Goal: Find specific page/section: Find specific page/section

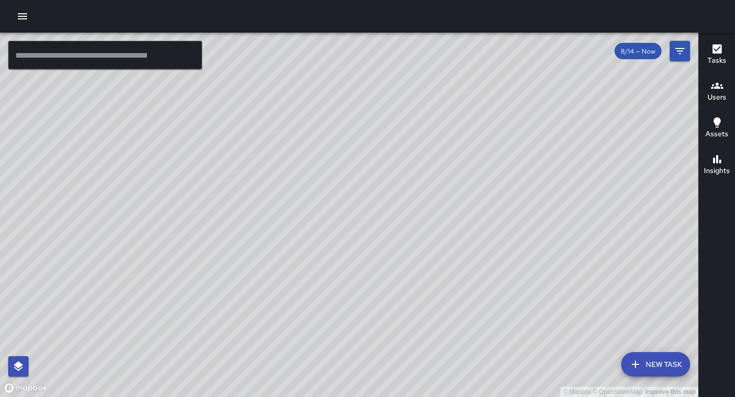
drag, startPoint x: 552, startPoint y: 129, endPoint x: 548, endPoint y: 197, distance: 68.5
click at [548, 197] on div "© Mapbox © OpenStreetMap Improve this map" at bounding box center [349, 215] width 698 height 365
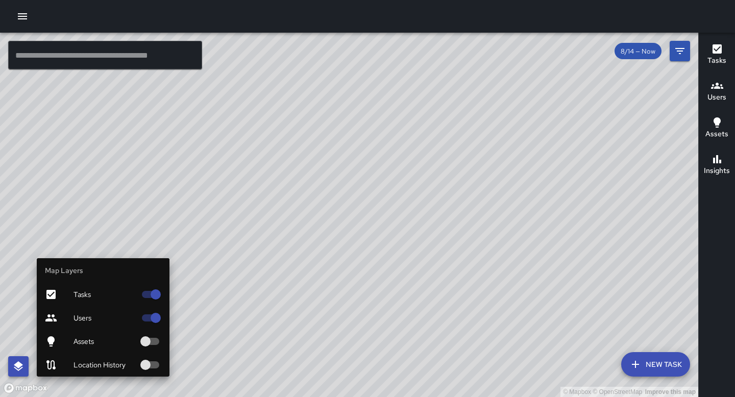
click at [21, 373] on button "button" at bounding box center [18, 366] width 20 height 20
click at [95, 368] on span "Location History" at bounding box center [105, 365] width 62 height 10
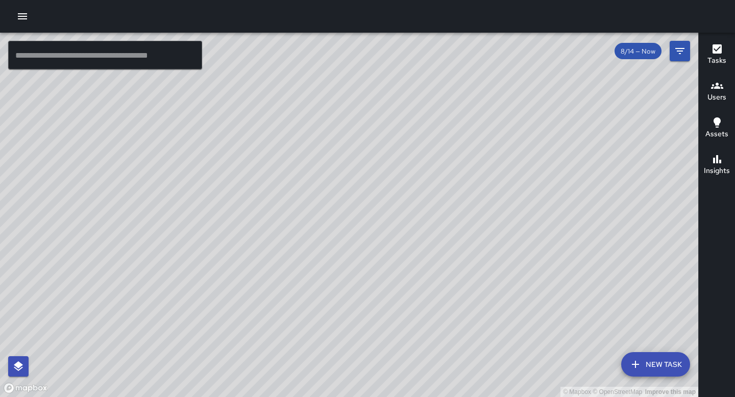
drag, startPoint x: 210, startPoint y: 149, endPoint x: 195, endPoint y: 303, distance: 155.5
click at [195, 303] on div "© Mapbox © OpenStreetMap Improve this map" at bounding box center [349, 215] width 698 height 365
drag, startPoint x: 189, startPoint y: 307, endPoint x: 95, endPoint y: 393, distance: 127.6
click at [96, 397] on div "© Mapbox © OpenStreetMap Improve this map" at bounding box center [349, 215] width 698 height 365
click at [0, 397] on div "© Mapbox © OpenStreetMap Improve this map" at bounding box center [349, 215] width 698 height 365
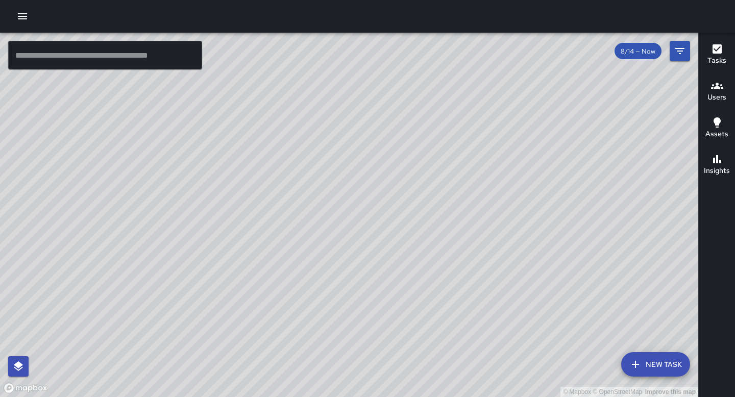
drag, startPoint x: 267, startPoint y: 135, endPoint x: 231, endPoint y: 180, distance: 57.4
click at [232, 178] on div "© Mapbox © OpenStreetMap Improve this map" at bounding box center [349, 215] width 698 height 365
drag, startPoint x: 632, startPoint y: 223, endPoint x: 434, endPoint y: 186, distance: 201.1
click at [434, 186] on div "© Mapbox © OpenStreetMap Improve this map" at bounding box center [349, 215] width 698 height 365
drag, startPoint x: 434, startPoint y: 183, endPoint x: 416, endPoint y: 125, distance: 61.4
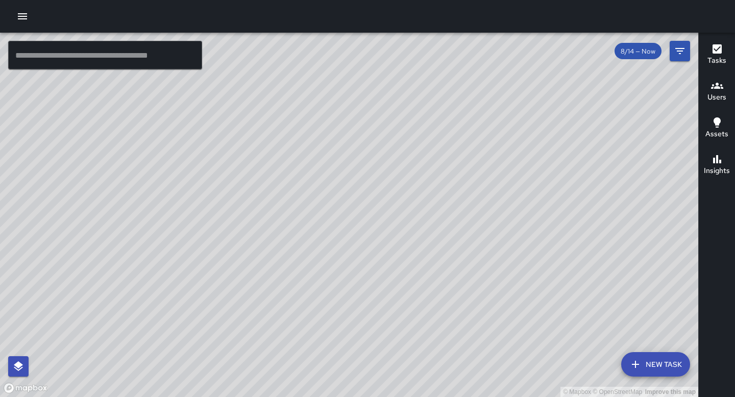
click at [411, 126] on div "© Mapbox © OpenStreetMap Improve this map" at bounding box center [349, 215] width 698 height 365
click at [655, 53] on span "8/14 — Now" at bounding box center [638, 51] width 47 height 9
drag, startPoint x: 345, startPoint y: 198, endPoint x: 412, endPoint y: 51, distance: 161.5
click at [413, 51] on div "© Mapbox © OpenStreetMap Improve this map" at bounding box center [349, 215] width 698 height 365
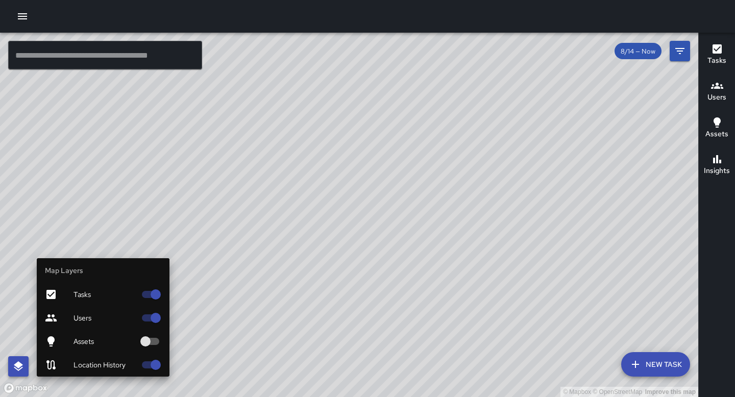
click at [12, 367] on icon "button" at bounding box center [18, 366] width 12 height 12
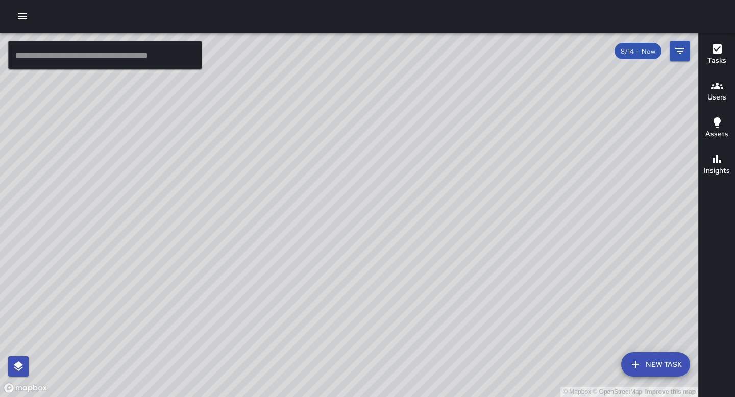
drag, startPoint x: 168, startPoint y: 190, endPoint x: 339, endPoint y: 260, distance: 184.1
click at [339, 260] on div "© Mapbox © OpenStreetMap Improve this map" at bounding box center [349, 215] width 698 height 365
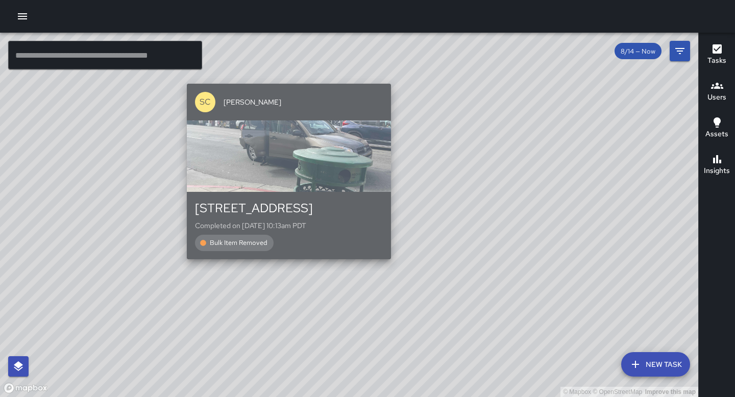
click at [315, 156] on div "button" at bounding box center [289, 156] width 204 height 71
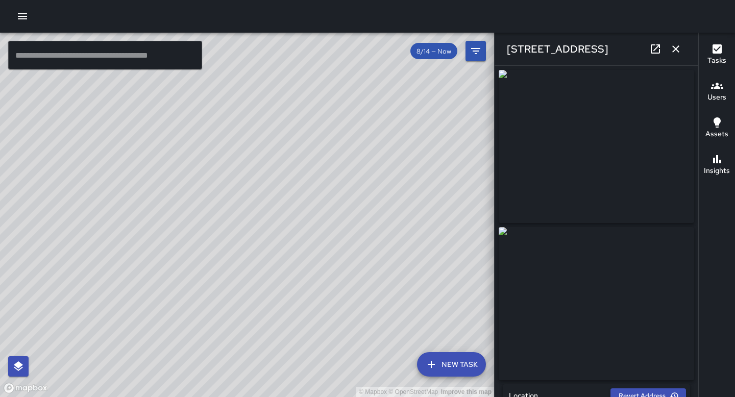
type input "**********"
click at [226, 195] on div "© Mapbox © OpenStreetMap Improve this map SG [PERSON_NAME] [STREET_ADDRESS] Com…" at bounding box center [247, 215] width 494 height 365
click at [237, 247] on div "© Mapbox © OpenStreetMap Improve this map AU API Unity [STREET_ADDRESS][PERSON_…" at bounding box center [247, 215] width 494 height 365
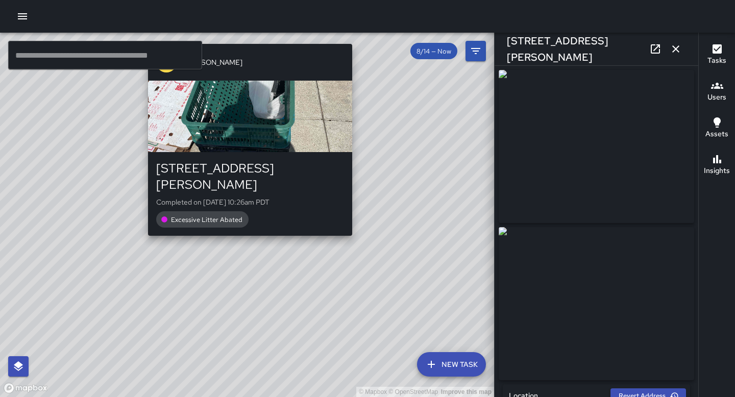
click at [245, 227] on div "© Mapbox © OpenStreetMap Improve this map SG [PERSON_NAME] [STREET_ADDRESS][PER…" at bounding box center [247, 215] width 494 height 365
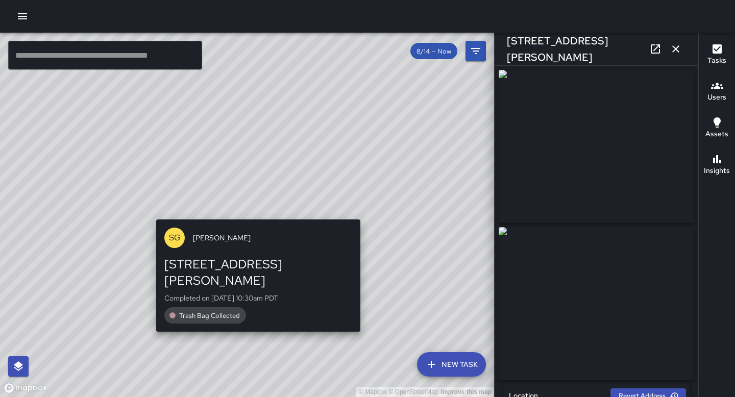
click at [256, 214] on div "© Mapbox © OpenStreetMap Improve this map SG [PERSON_NAME] [STREET_ADDRESS][PER…" at bounding box center [247, 215] width 494 height 365
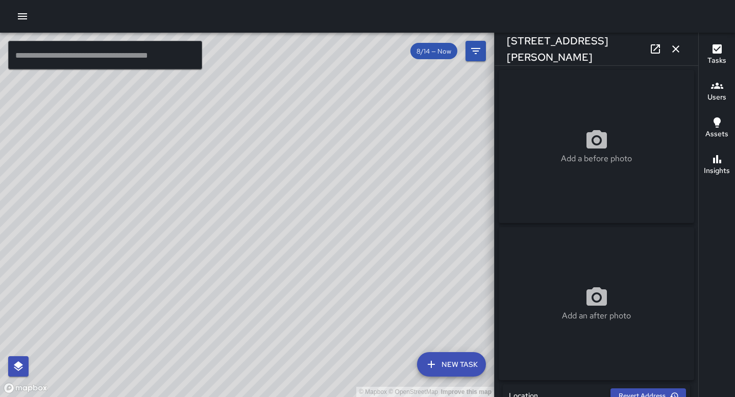
click at [232, 210] on div "© Mapbox © OpenStreetMap Improve this map SG [PERSON_NAME] [STREET_ADDRESS][PER…" at bounding box center [247, 215] width 494 height 365
click at [262, 218] on div "© Mapbox © OpenStreetMap Improve this map SG [PERSON_NAME] [STREET_ADDRESS][PER…" at bounding box center [247, 215] width 494 height 365
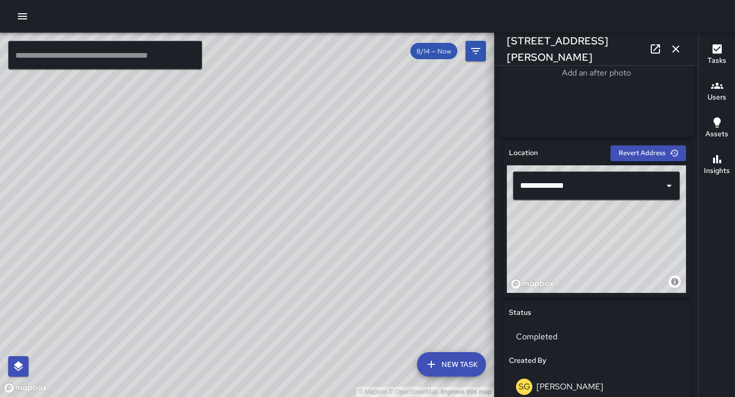
scroll to position [244, 0]
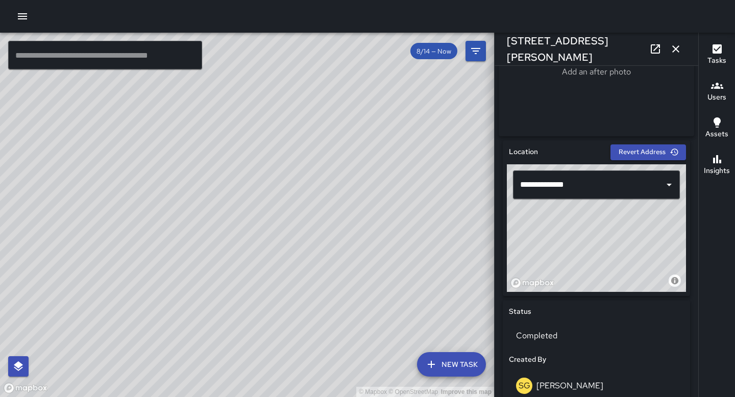
click at [267, 173] on div "© Mapbox © OpenStreetMap Improve this map" at bounding box center [247, 215] width 494 height 365
click at [680, 48] on icon "button" at bounding box center [676, 49] width 12 height 12
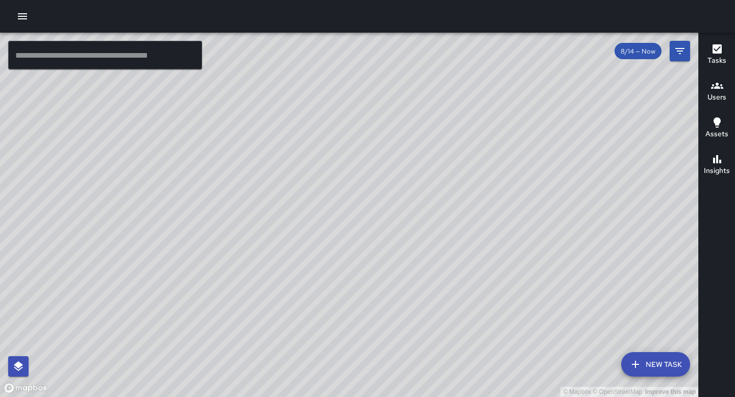
drag, startPoint x: 533, startPoint y: 282, endPoint x: 533, endPoint y: 274, distance: 8.2
click at [533, 281] on div "© Mapbox © OpenStreetMap Improve this map" at bounding box center [349, 215] width 698 height 365
drag, startPoint x: 533, startPoint y: 274, endPoint x: 539, endPoint y: 230, distance: 44.8
click at [536, 239] on div "© Mapbox © OpenStreetMap Improve this map" at bounding box center [349, 215] width 698 height 365
drag, startPoint x: 578, startPoint y: 122, endPoint x: 591, endPoint y: 280, distance: 159.3
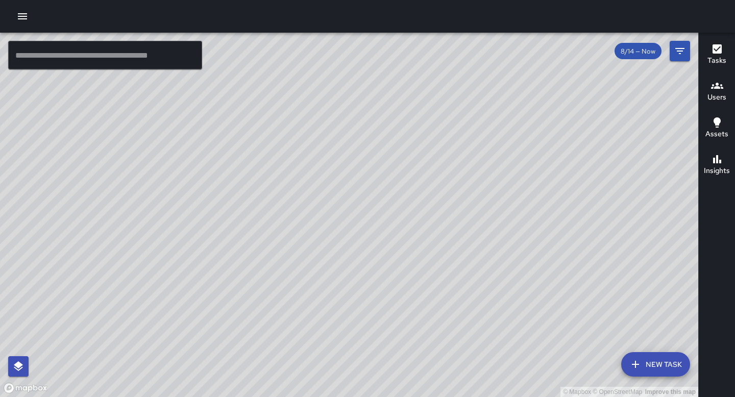
click at [595, 283] on div "© Mapbox © OpenStreetMap Improve this map" at bounding box center [349, 215] width 698 height 365
drag, startPoint x: 635, startPoint y: 198, endPoint x: 507, endPoint y: 306, distance: 167.8
click at [507, 314] on div "© Mapbox © OpenStreetMap Improve this map" at bounding box center [349, 215] width 698 height 365
drag, startPoint x: 385, startPoint y: 278, endPoint x: 356, endPoint y: 269, distance: 29.9
click at [356, 269] on div "© Mapbox © OpenStreetMap Improve this map" at bounding box center [349, 215] width 698 height 365
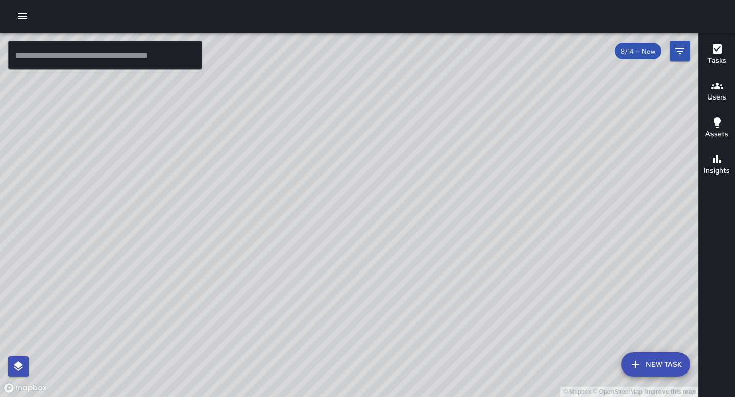
drag, startPoint x: 356, startPoint y: 343, endPoint x: 295, endPoint y: 264, distance: 99.7
click at [295, 273] on div "© Mapbox © OpenStreetMap Improve this map" at bounding box center [349, 215] width 698 height 365
drag, startPoint x: 237, startPoint y: 258, endPoint x: 162, endPoint y: 230, distance: 79.8
click at [162, 232] on div "© Mapbox © OpenStreetMap Improve this map" at bounding box center [349, 215] width 698 height 365
drag, startPoint x: 348, startPoint y: 316, endPoint x: 302, endPoint y: 235, distance: 92.7
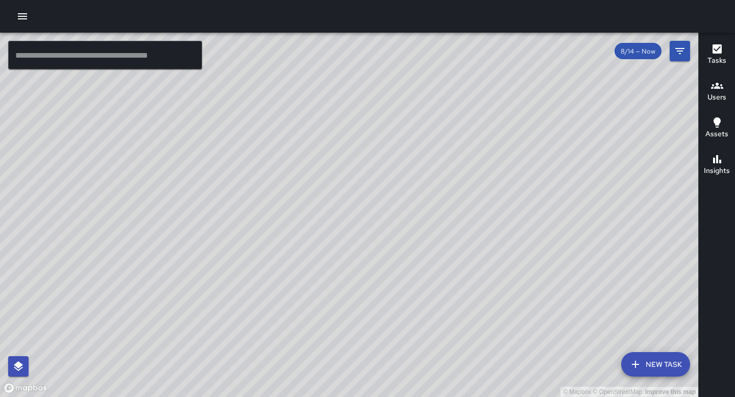
click at [294, 245] on div "© Mapbox © OpenStreetMap Improve this map" at bounding box center [349, 215] width 698 height 365
drag, startPoint x: 566, startPoint y: 198, endPoint x: 346, endPoint y: 397, distance: 296.8
click at [346, 397] on div "© Mapbox © OpenStreetMap Improve this map" at bounding box center [349, 215] width 698 height 365
drag, startPoint x: 692, startPoint y: 312, endPoint x: 567, endPoint y: 304, distance: 125.3
click at [567, 304] on div "© Mapbox © OpenStreetMap Improve this map" at bounding box center [349, 215] width 698 height 365
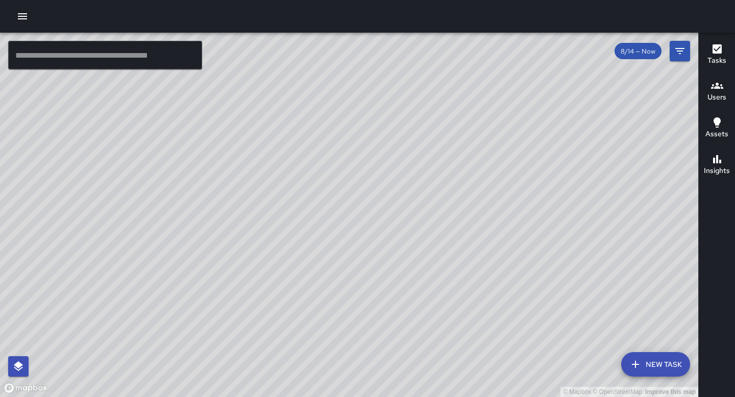
click at [492, 311] on div "© Mapbox © OpenStreetMap Improve this map" at bounding box center [349, 215] width 698 height 365
drag, startPoint x: 480, startPoint y: 306, endPoint x: 457, endPoint y: 223, distance: 86.2
click at [458, 225] on div "© Mapbox © OpenStreetMap Improve this map" at bounding box center [349, 215] width 698 height 365
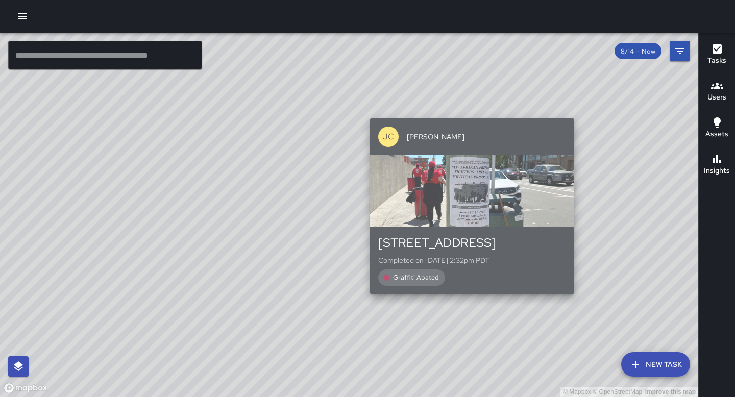
click at [420, 193] on div "button" at bounding box center [472, 190] width 204 height 71
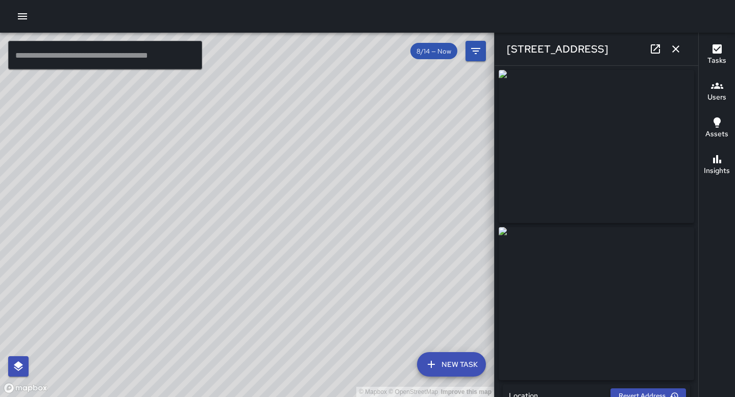
click at [564, 137] on img at bounding box center [597, 146] width 196 height 153
click at [657, 49] on icon at bounding box center [655, 49] width 12 height 12
click at [672, 51] on icon "button" at bounding box center [676, 49] width 12 height 12
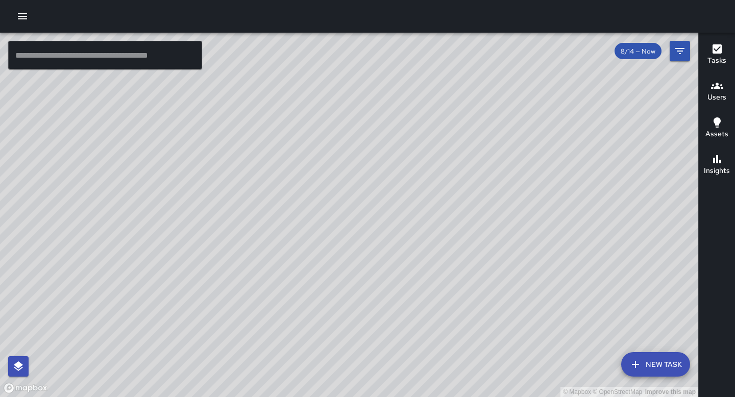
drag, startPoint x: 356, startPoint y: 326, endPoint x: 373, endPoint y: 200, distance: 127.8
click at [373, 200] on div "© Mapbox © OpenStreetMap Improve this map" at bounding box center [349, 215] width 698 height 365
drag, startPoint x: 341, startPoint y: 191, endPoint x: 368, endPoint y: 289, distance: 101.8
click at [368, 292] on div "© Mapbox © OpenStreetMap Improve this map" at bounding box center [349, 215] width 698 height 365
drag, startPoint x: 364, startPoint y: 328, endPoint x: 292, endPoint y: 262, distance: 97.6
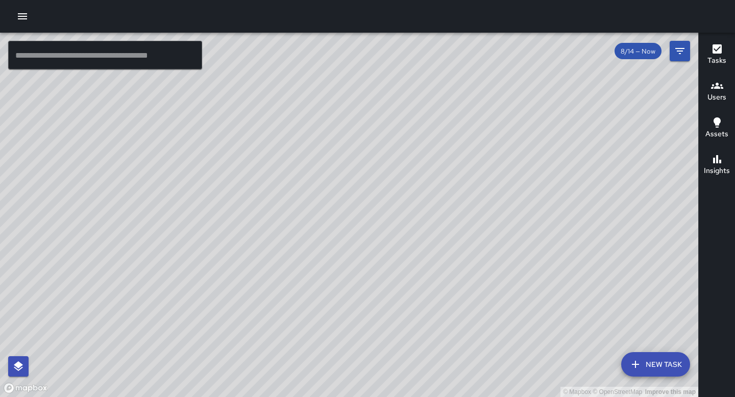
click at [289, 264] on div "© Mapbox © OpenStreetMap Improve this map" at bounding box center [349, 215] width 698 height 365
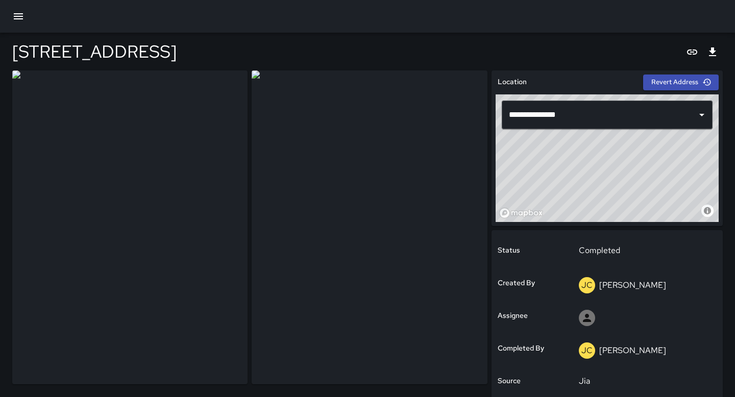
click at [81, 207] on img at bounding box center [129, 227] width 235 height 314
